Goal: Task Accomplishment & Management: Complete application form

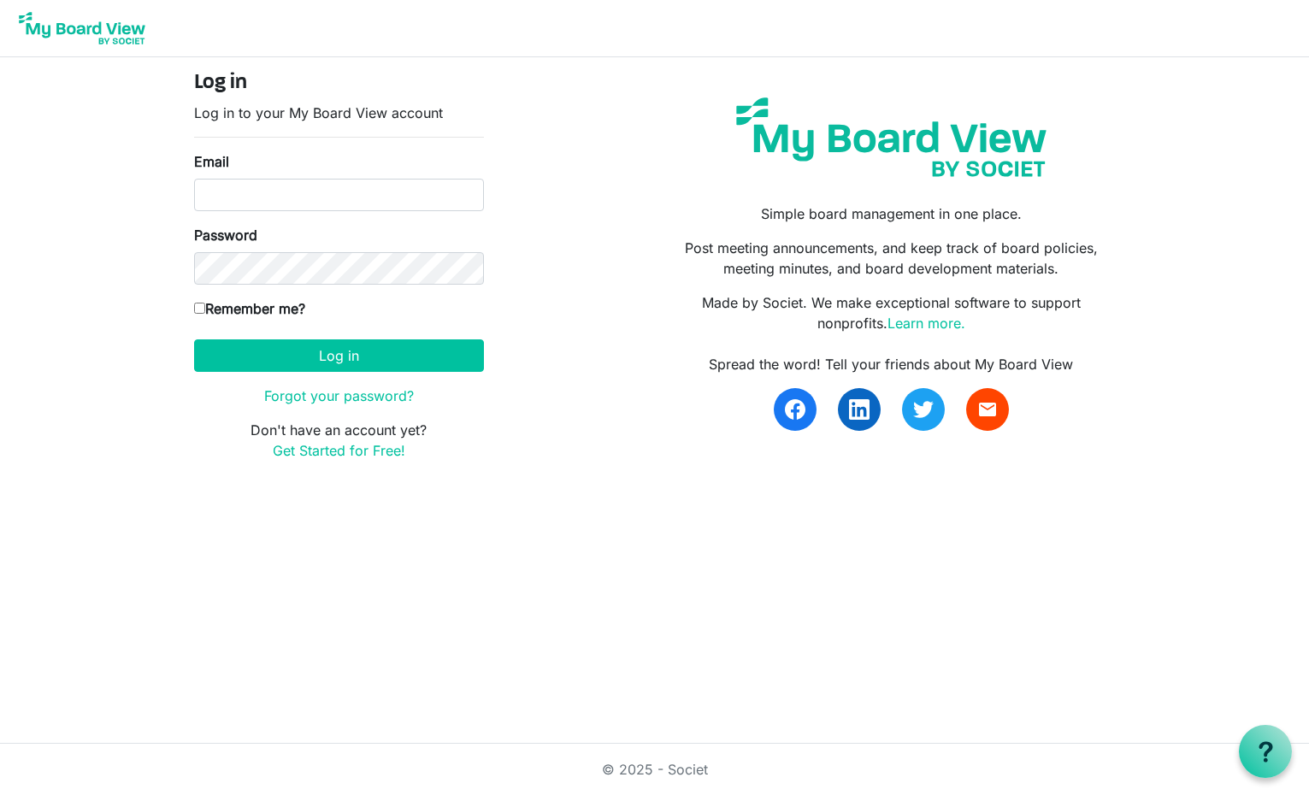
click at [77, 28] on img at bounding box center [82, 28] width 137 height 43
click at [342, 455] on link "Get Started for Free!" at bounding box center [339, 450] width 133 height 17
click at [916, 327] on link "Learn more." at bounding box center [927, 323] width 78 height 17
